Goal: Check status: Check status

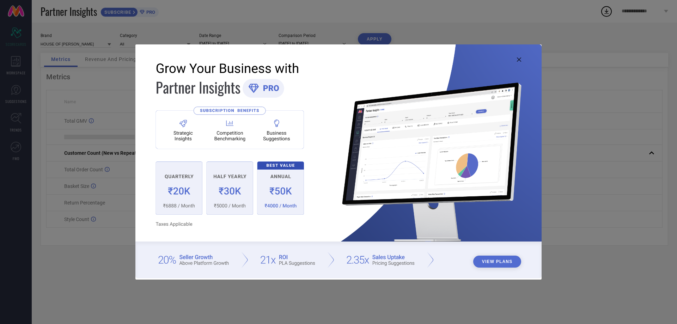
click at [518, 60] on icon at bounding box center [519, 59] width 4 height 4
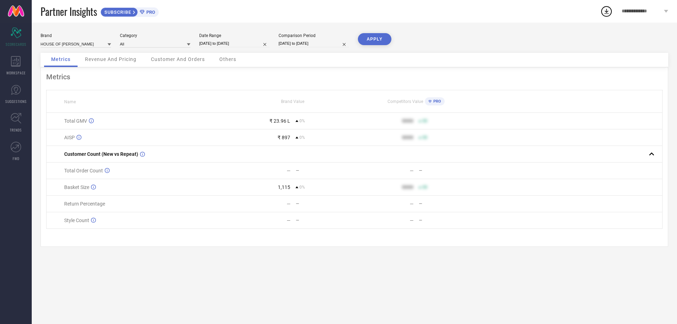
click at [231, 43] on input "[DATE] to [DATE]" at bounding box center [234, 43] width 70 height 7
select select "9"
select select "2025"
select select "10"
select select "2025"
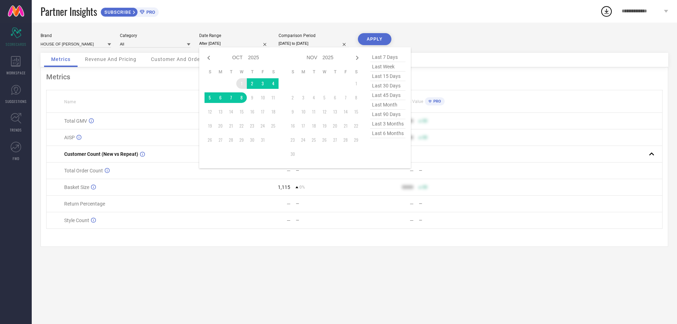
click at [241, 83] on td "1" at bounding box center [241, 83] width 11 height 11
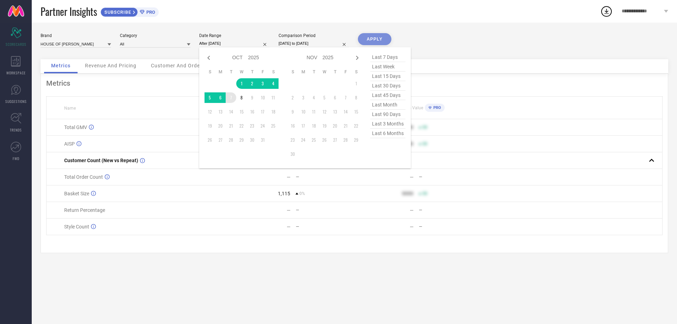
type input "[DATE] to [DATE]"
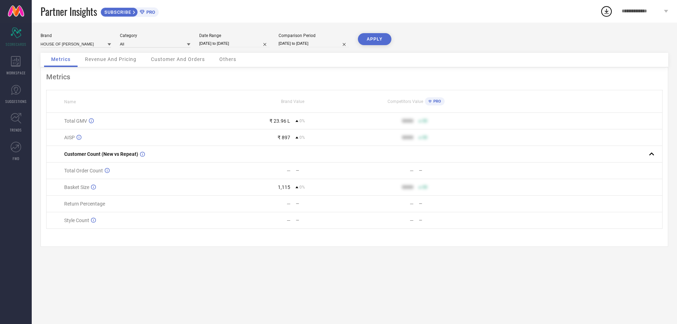
click at [288, 43] on input "[DATE] to [DATE]" at bounding box center [313, 43] width 70 height 7
select select "9"
select select "2025"
select select "10"
select select "2025"
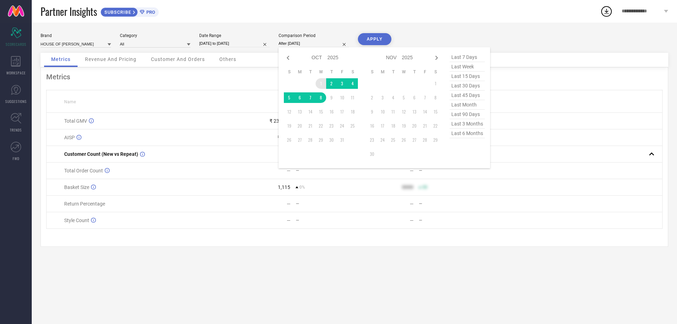
click at [318, 82] on td "1" at bounding box center [320, 83] width 11 height 11
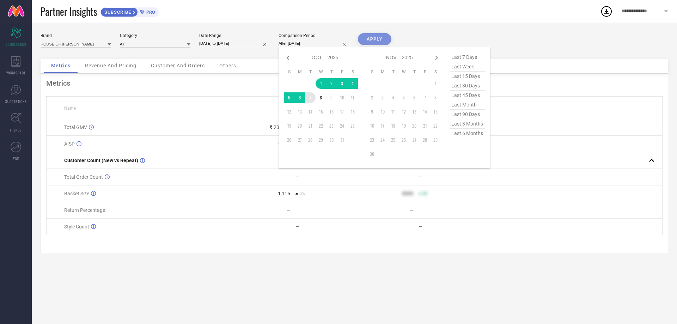
type input "[DATE] to [DATE]"
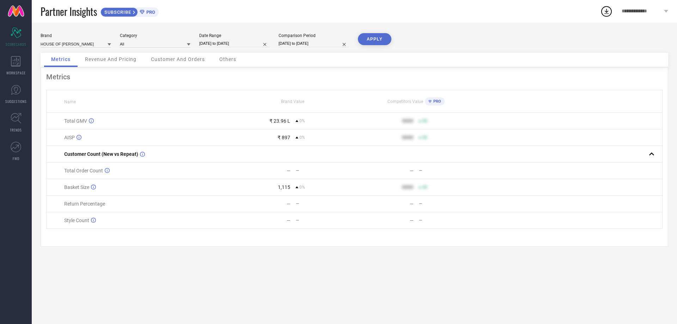
click at [368, 39] on button "APPLY" at bounding box center [374, 39] width 33 height 12
